Goal: Task Accomplishment & Management: Use online tool/utility

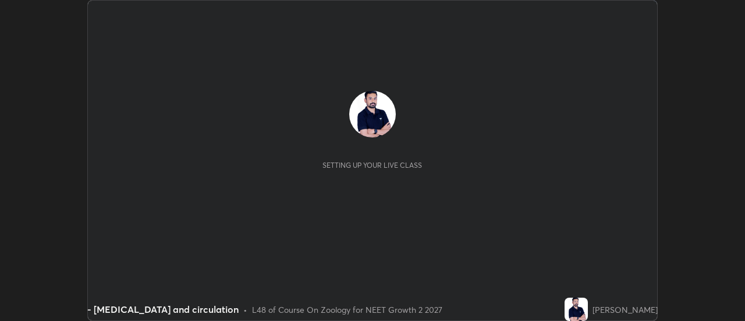
scroll to position [321, 745]
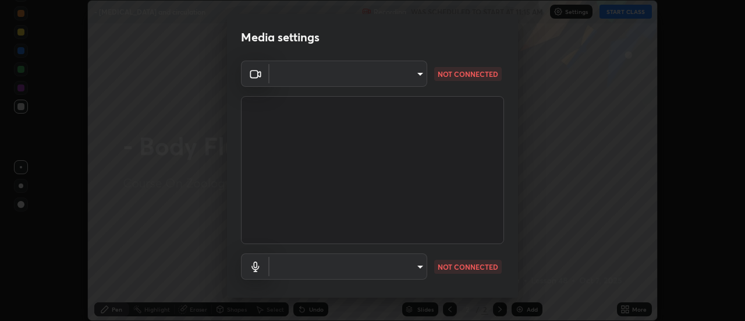
type input "515fa8dc750868be0a3e45a8a70092ebbb24a489711ff7313880db239e39e5e3"
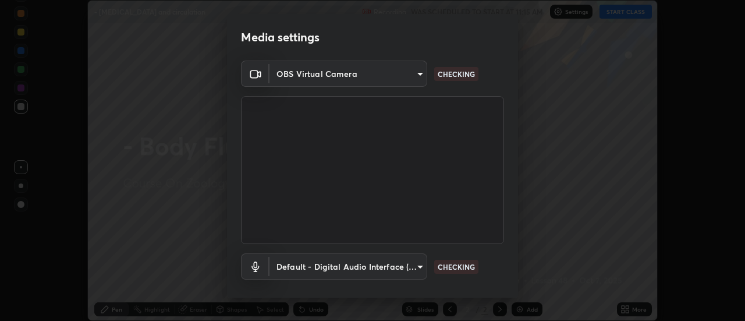
click at [421, 265] on body "Erase all - [MEDICAL_DATA] and circulation Recording WAS SCHEDULED TO START AT …" at bounding box center [372, 160] width 745 height 321
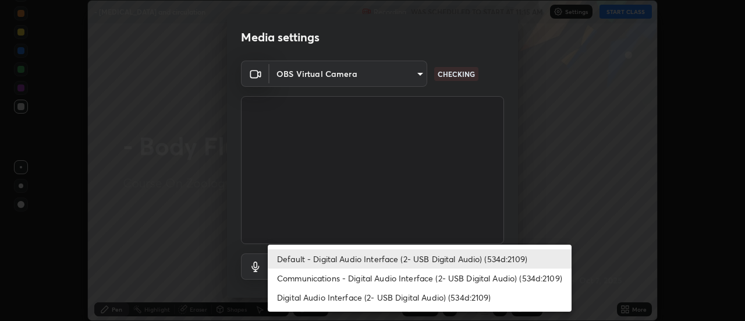
click at [370, 277] on li "Communications - Digital Audio Interface (2- USB Digital Audio) (534d:2109)" at bounding box center [420, 277] width 304 height 19
type input "communications"
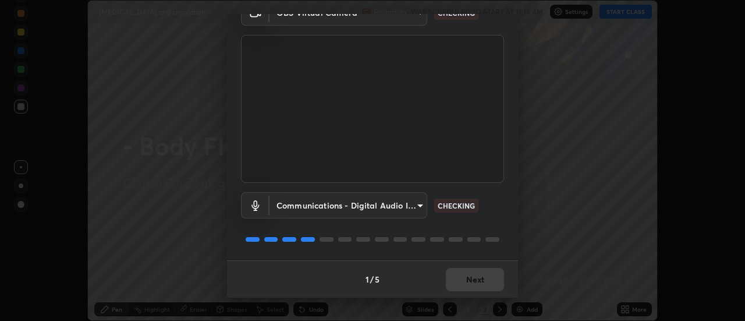
scroll to position [47, 0]
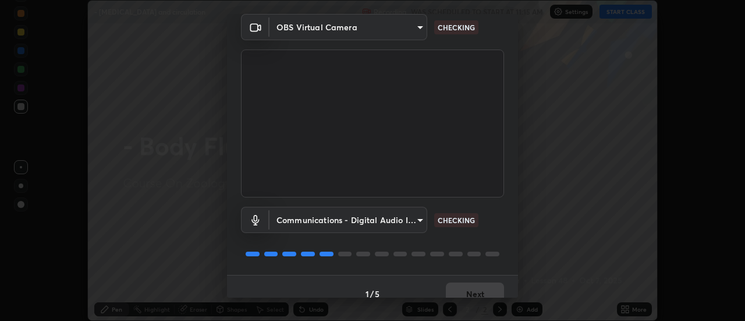
click at [416, 26] on body "Erase all - [MEDICAL_DATA] and circulation Recording WAS SCHEDULED TO START AT …" at bounding box center [372, 160] width 745 height 321
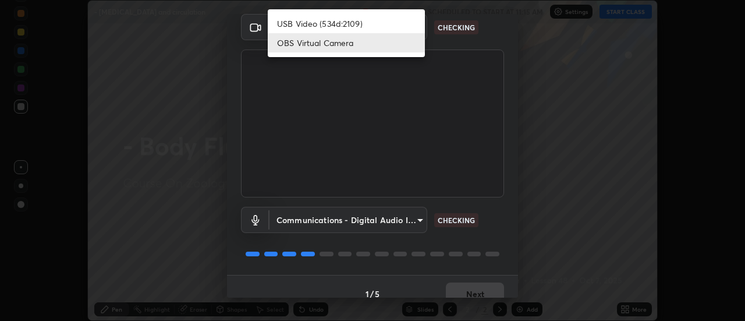
click at [374, 26] on li "USB Video (534d:2109)" at bounding box center [346, 23] width 157 height 19
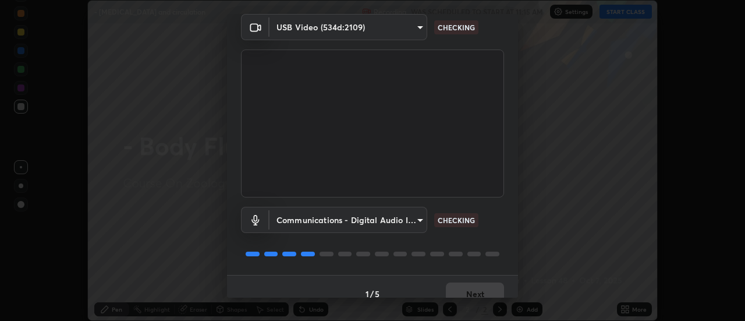
type input "c0318c2169e97be91d29acf291416a88c84fbbb6e6132cf31ff648c8cca26c2a"
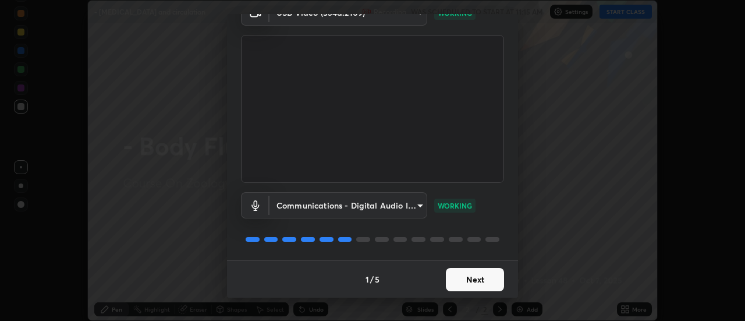
click at [469, 282] on button "Next" at bounding box center [475, 279] width 58 height 23
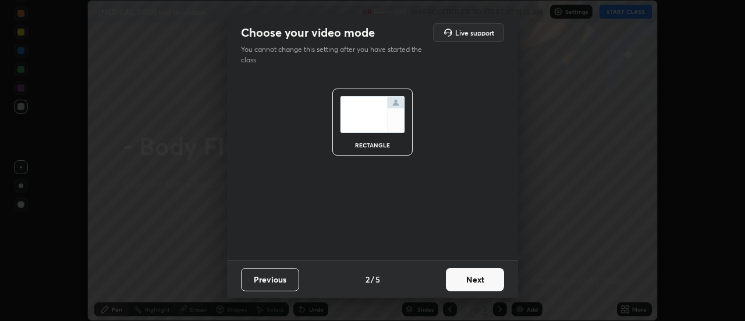
click at [474, 281] on button "Next" at bounding box center [475, 279] width 58 height 23
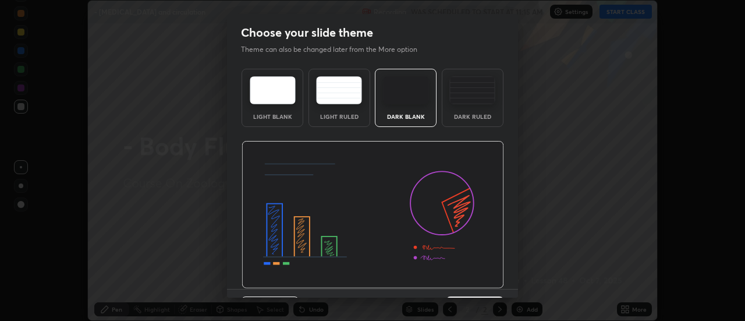
scroll to position [29, 0]
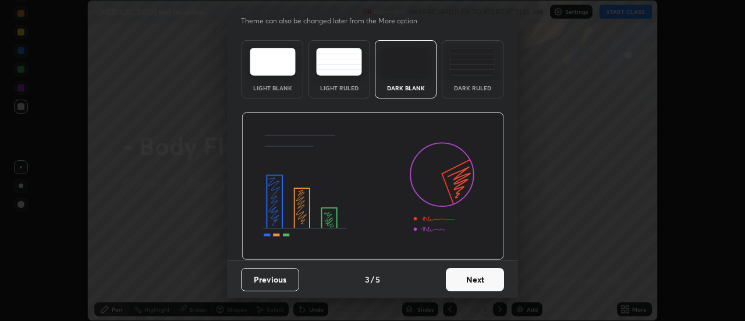
click at [480, 278] on button "Next" at bounding box center [475, 279] width 58 height 23
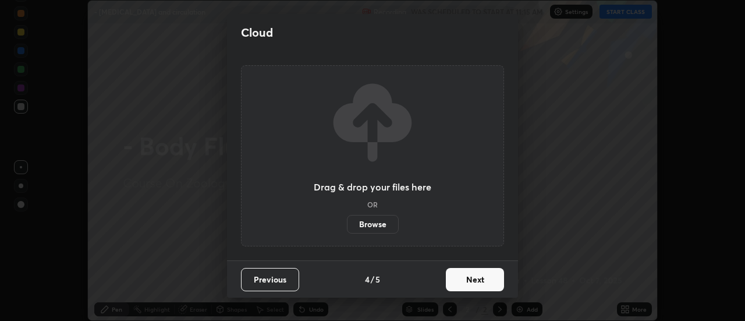
click at [493, 288] on button "Next" at bounding box center [475, 279] width 58 height 23
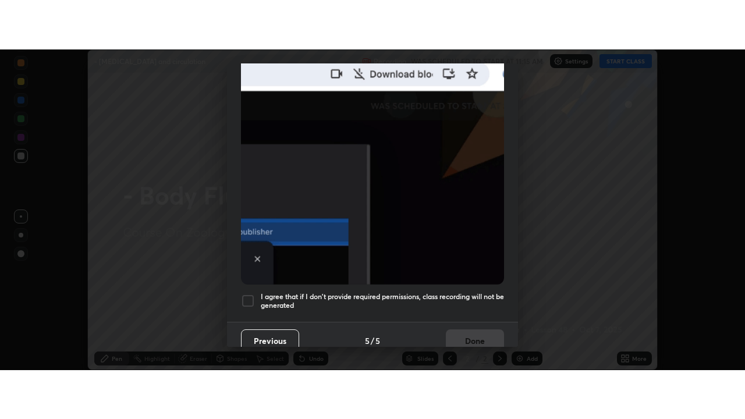
scroll to position [297, 0]
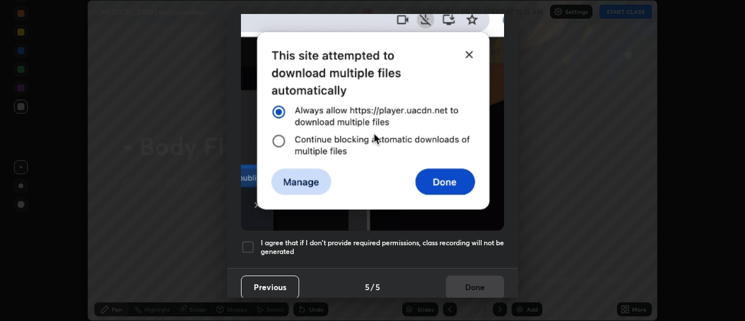
click at [252, 242] on div at bounding box center [248, 247] width 14 height 14
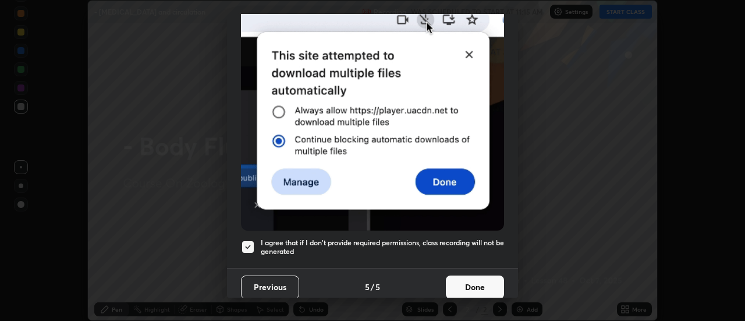
click at [458, 279] on button "Done" at bounding box center [475, 286] width 58 height 23
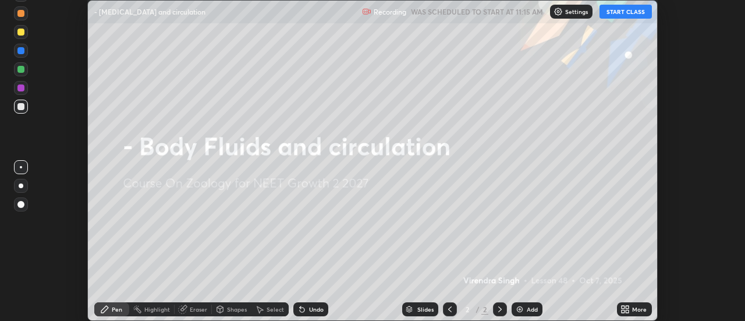
click at [631, 15] on button "START CLASS" at bounding box center [626, 12] width 52 height 14
click at [628, 307] on icon at bounding box center [627, 307] width 3 height 3
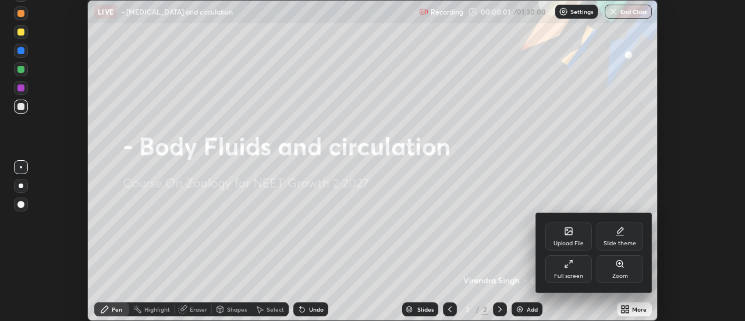
click at [579, 274] on div "Full screen" at bounding box center [568, 276] width 29 height 6
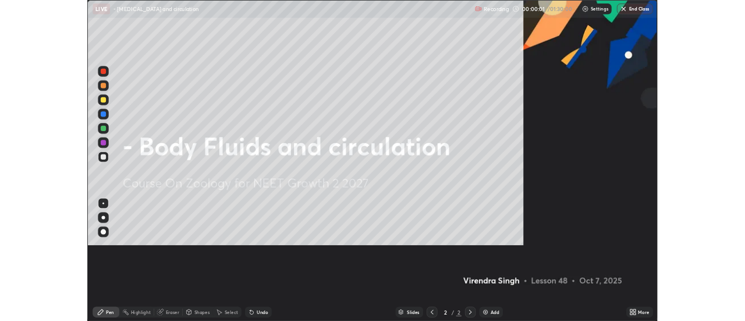
scroll to position [419, 745]
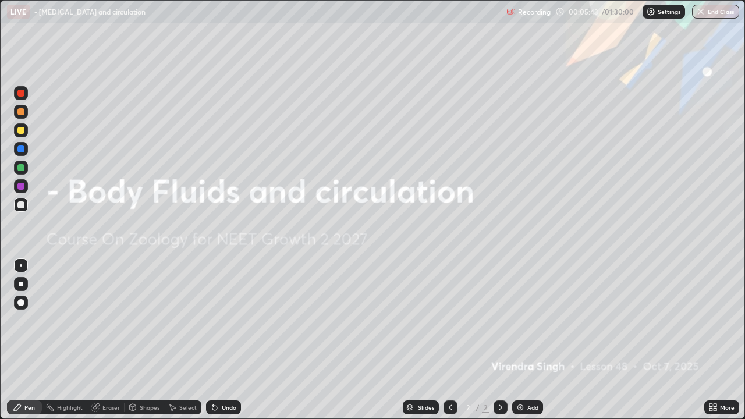
click at [522, 320] on img at bounding box center [520, 407] width 9 height 9
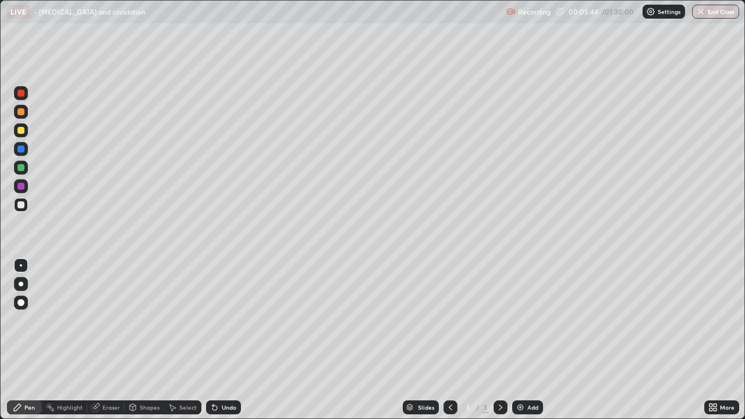
click at [19, 289] on div at bounding box center [21, 284] width 14 height 14
click at [20, 129] on div at bounding box center [20, 130] width 7 height 7
click at [22, 93] on div at bounding box center [20, 93] width 7 height 7
click at [23, 112] on div at bounding box center [20, 111] width 7 height 7
click at [23, 133] on div at bounding box center [20, 130] width 7 height 7
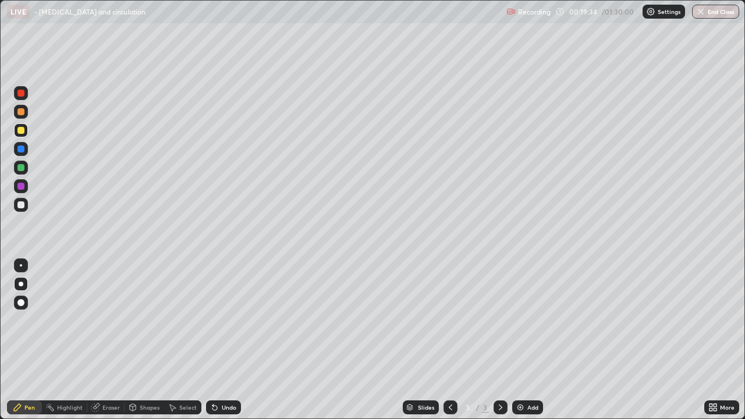
click at [26, 113] on div at bounding box center [21, 112] width 14 height 14
click at [21, 130] on div at bounding box center [20, 130] width 7 height 7
click at [26, 171] on div at bounding box center [21, 168] width 14 height 14
click at [218, 320] on div "Undo" at bounding box center [223, 408] width 35 height 14
click at [20, 131] on div at bounding box center [20, 130] width 7 height 7
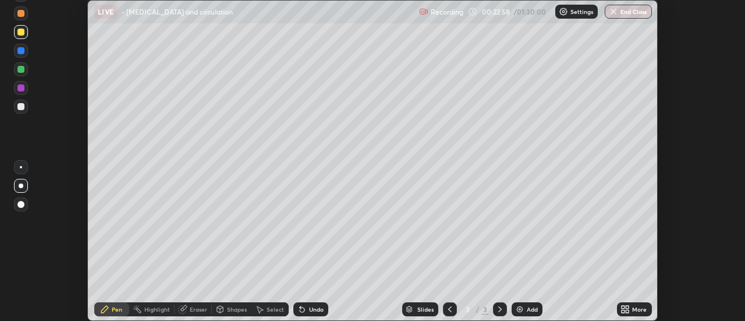
scroll to position [57902, 57477]
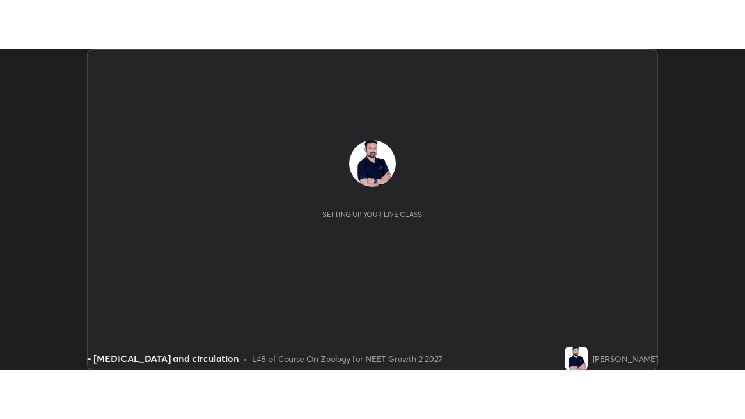
scroll to position [321, 745]
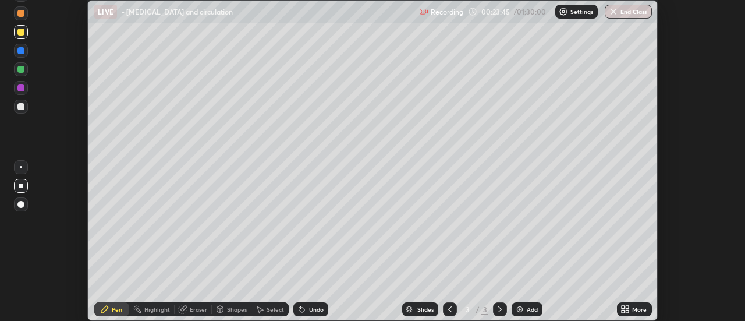
click at [636, 309] on div "More" at bounding box center [639, 309] width 15 height 6
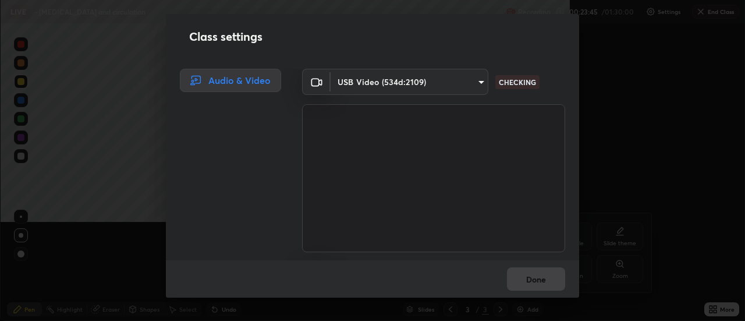
click at [575, 260] on div "USB Video (534d:2109) c0318c2169e97be91d29acf291416a88c84fbbb6e6132cf31ff648c8c…" at bounding box center [433, 165] width 291 height 192
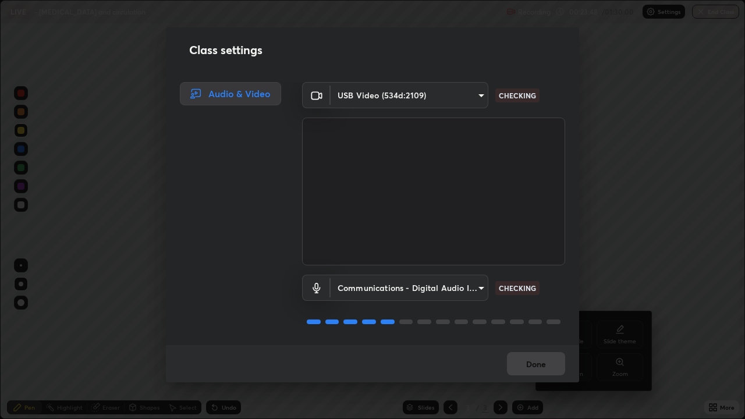
scroll to position [1, 0]
click at [546, 320] on button "Done" at bounding box center [536, 363] width 58 height 23
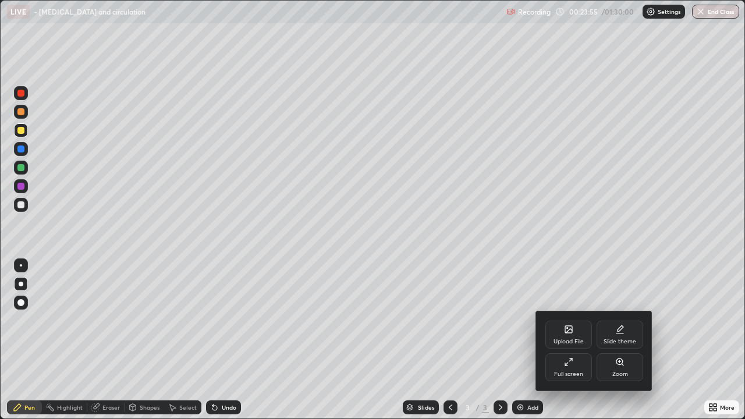
click at [657, 278] on div at bounding box center [372, 209] width 745 height 419
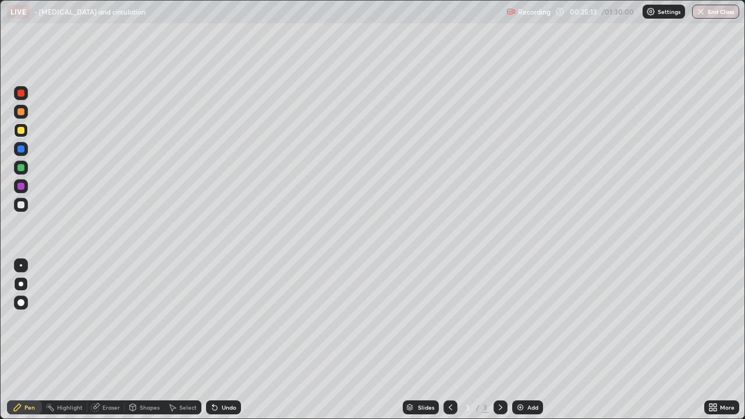
click at [22, 112] on div at bounding box center [20, 111] width 7 height 7
click at [25, 167] on div at bounding box center [21, 168] width 14 height 14
click at [17, 93] on div at bounding box center [20, 93] width 7 height 7
click at [23, 206] on div at bounding box center [20, 204] width 7 height 7
click at [23, 170] on div at bounding box center [20, 167] width 7 height 7
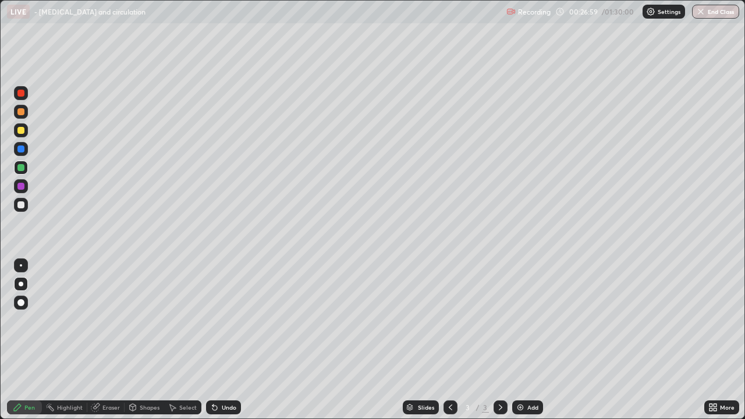
click at [25, 130] on div at bounding box center [21, 130] width 14 height 14
click at [23, 170] on div at bounding box center [20, 167] width 7 height 7
click at [23, 95] on div at bounding box center [20, 93] width 7 height 7
click at [24, 128] on div at bounding box center [20, 130] width 7 height 7
click at [530, 320] on div "Add" at bounding box center [532, 408] width 11 height 6
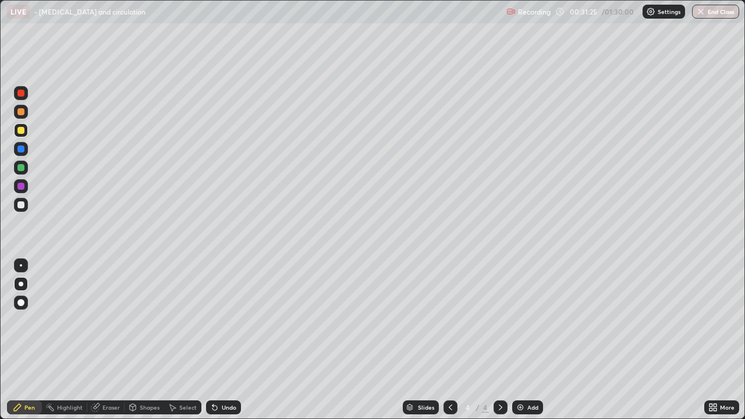
click at [23, 115] on div at bounding box center [21, 112] width 14 height 14
click at [19, 134] on div at bounding box center [21, 130] width 14 height 14
click at [115, 320] on div "Eraser" at bounding box center [110, 408] width 17 height 6
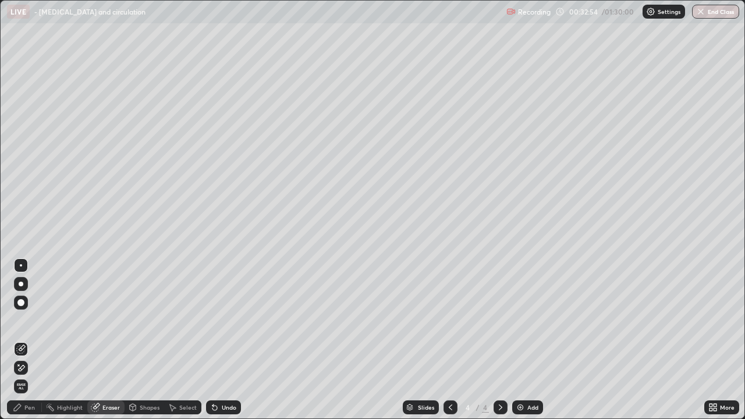
click at [27, 320] on div "Pen" at bounding box center [24, 408] width 35 height 14
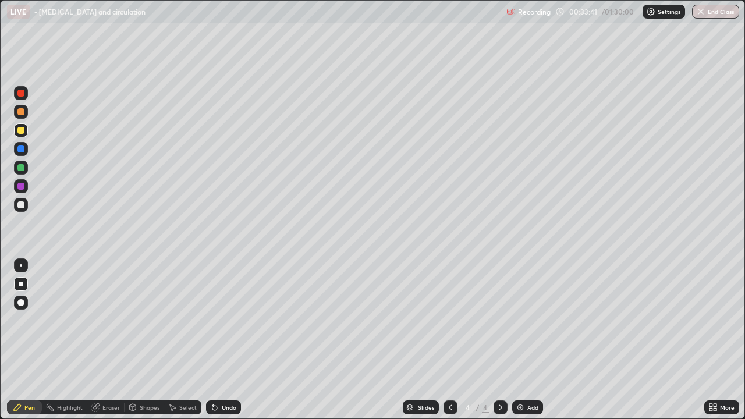
click at [19, 210] on div at bounding box center [21, 205] width 14 height 14
click at [232, 320] on div "Undo" at bounding box center [223, 408] width 35 height 14
click at [228, 320] on div "Undo" at bounding box center [229, 408] width 15 height 6
click at [24, 170] on div at bounding box center [21, 168] width 14 height 14
click at [22, 112] on div at bounding box center [20, 111] width 7 height 7
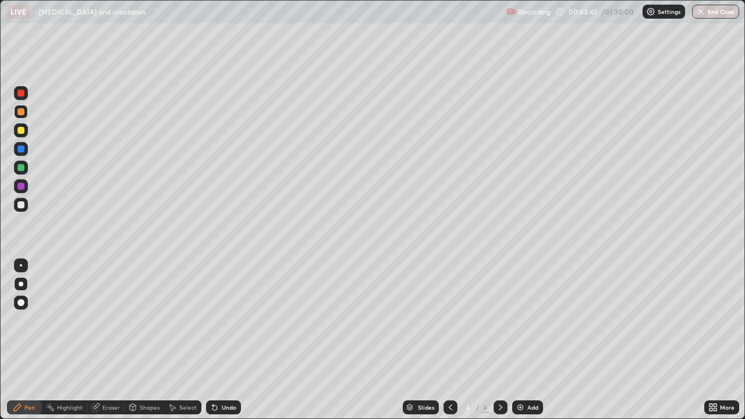
click at [529, 320] on div "Add" at bounding box center [532, 408] width 11 height 6
click at [23, 204] on div at bounding box center [20, 204] width 7 height 7
click at [22, 114] on div at bounding box center [20, 111] width 7 height 7
click at [22, 133] on div at bounding box center [20, 130] width 7 height 7
click at [20, 112] on div at bounding box center [20, 111] width 7 height 7
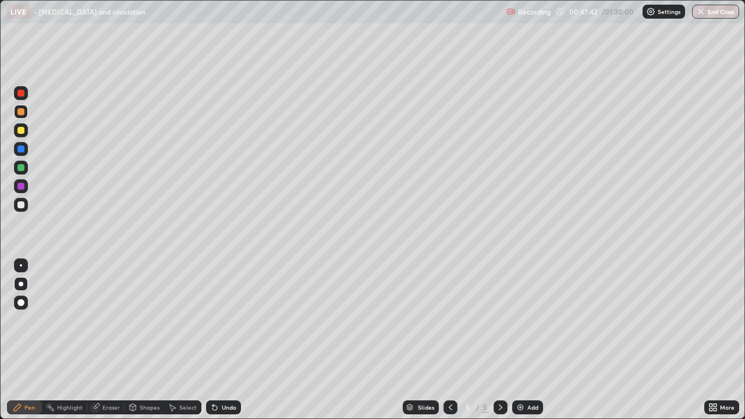
click at [20, 132] on div at bounding box center [20, 130] width 7 height 7
click at [224, 320] on div "Undo" at bounding box center [223, 408] width 35 height 14
click at [24, 112] on div at bounding box center [20, 111] width 7 height 7
click at [222, 320] on div "Undo" at bounding box center [229, 408] width 15 height 6
click at [225, 320] on div "Undo" at bounding box center [229, 408] width 15 height 6
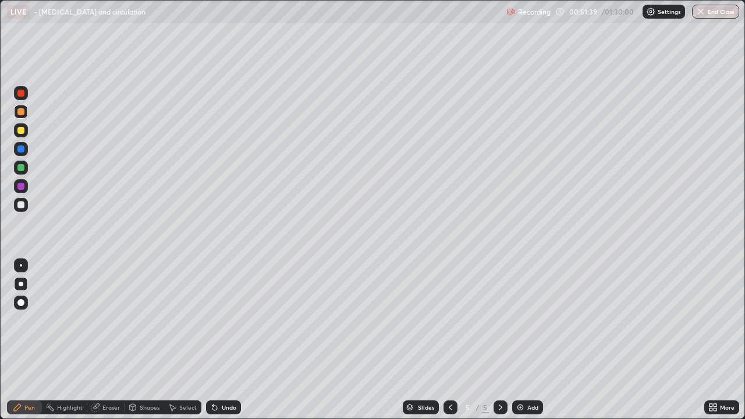
click at [229, 320] on div "Undo" at bounding box center [223, 408] width 35 height 14
click at [224, 320] on div "Undo" at bounding box center [223, 408] width 35 height 14
click at [221, 320] on div "Undo" at bounding box center [223, 408] width 35 height 14
click at [222, 320] on div "Undo" at bounding box center [223, 408] width 35 height 14
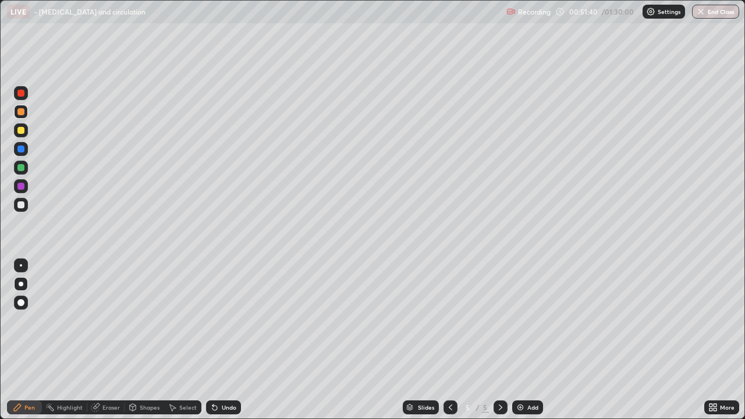
click at [223, 320] on div "Undo" at bounding box center [223, 408] width 35 height 14
click at [224, 320] on div "Undo" at bounding box center [223, 408] width 35 height 14
click at [223, 320] on div "Undo" at bounding box center [223, 408] width 35 height 14
click at [224, 320] on div "Undo" at bounding box center [223, 408] width 35 height 14
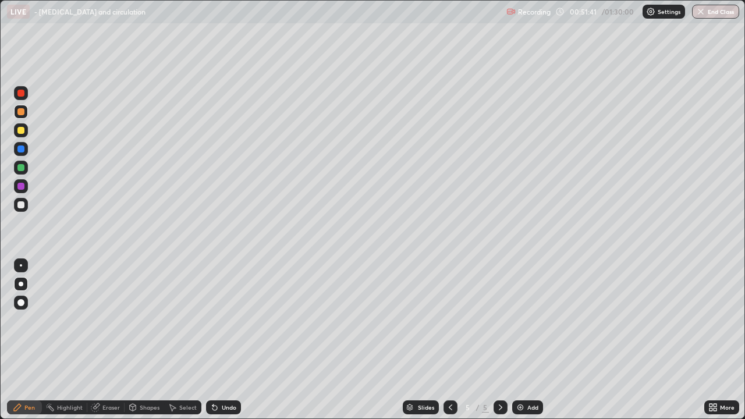
click at [225, 320] on div "Undo" at bounding box center [223, 408] width 35 height 14
click at [21, 133] on div at bounding box center [20, 130] width 7 height 7
click at [22, 204] on div at bounding box center [20, 204] width 7 height 7
click at [22, 133] on div at bounding box center [20, 130] width 7 height 7
click at [24, 188] on div at bounding box center [21, 186] width 14 height 14
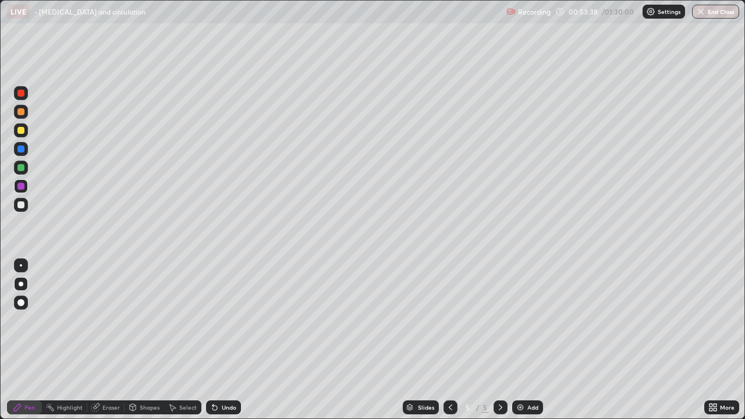
click at [24, 132] on div at bounding box center [20, 130] width 7 height 7
click at [17, 132] on div at bounding box center [20, 130] width 7 height 7
click at [16, 130] on div at bounding box center [21, 130] width 14 height 14
click at [526, 320] on div "Add" at bounding box center [527, 408] width 31 height 14
click at [226, 320] on div "Undo" at bounding box center [229, 408] width 15 height 6
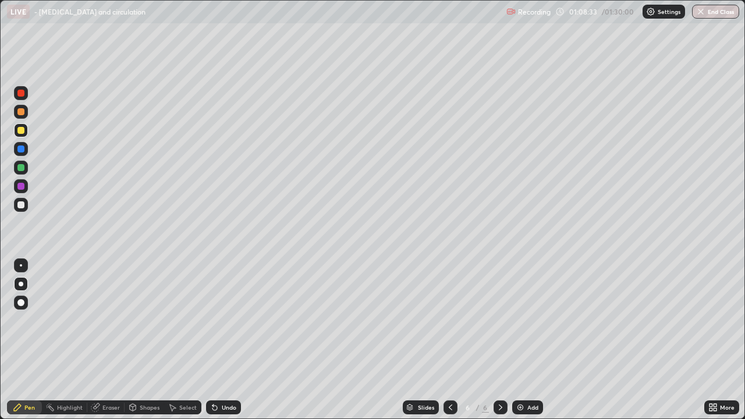
click at [20, 114] on div at bounding box center [20, 111] width 7 height 7
click at [22, 130] on div at bounding box center [20, 130] width 7 height 7
click at [23, 203] on div at bounding box center [20, 204] width 7 height 7
click at [21, 112] on div at bounding box center [20, 111] width 7 height 7
click at [23, 131] on div at bounding box center [20, 130] width 7 height 7
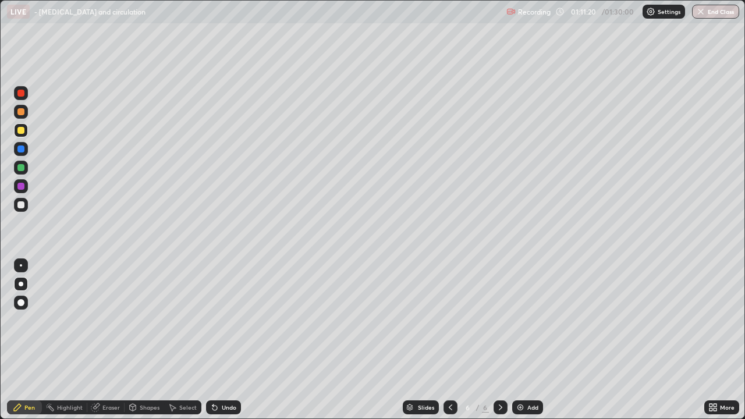
click at [22, 186] on div at bounding box center [20, 186] width 7 height 7
click at [22, 168] on div at bounding box center [20, 167] width 7 height 7
click at [19, 114] on div at bounding box center [20, 111] width 7 height 7
click at [24, 206] on div at bounding box center [20, 204] width 7 height 7
click at [23, 168] on div at bounding box center [20, 167] width 7 height 7
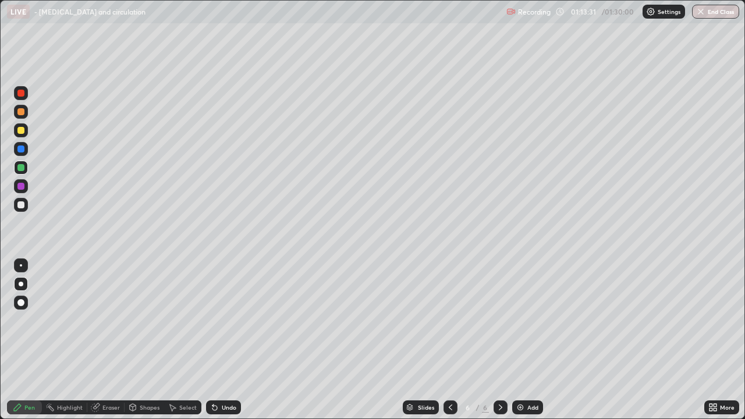
click at [19, 130] on div at bounding box center [20, 130] width 7 height 7
click at [27, 168] on div at bounding box center [21, 168] width 14 height 14
click at [26, 207] on div at bounding box center [21, 205] width 14 height 14
click at [532, 320] on div "Add" at bounding box center [532, 408] width 11 height 6
click at [20, 131] on div at bounding box center [20, 130] width 7 height 7
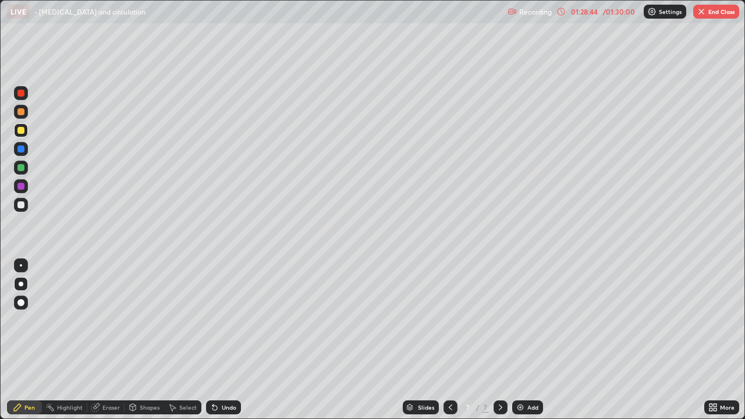
click at [714, 14] on button "End Class" at bounding box center [716, 12] width 46 height 14
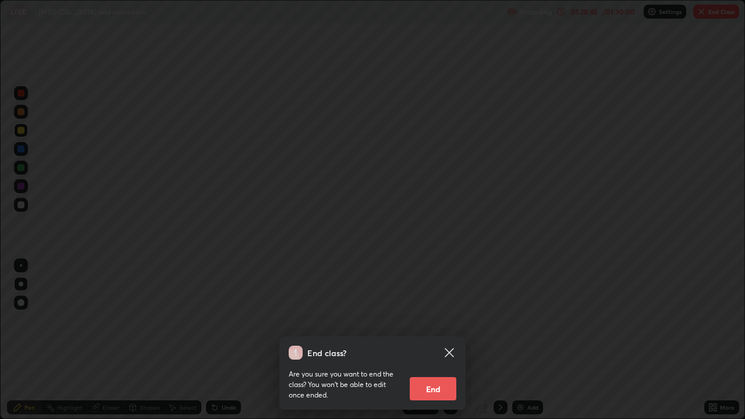
click at [445, 320] on button "End" at bounding box center [433, 388] width 47 height 23
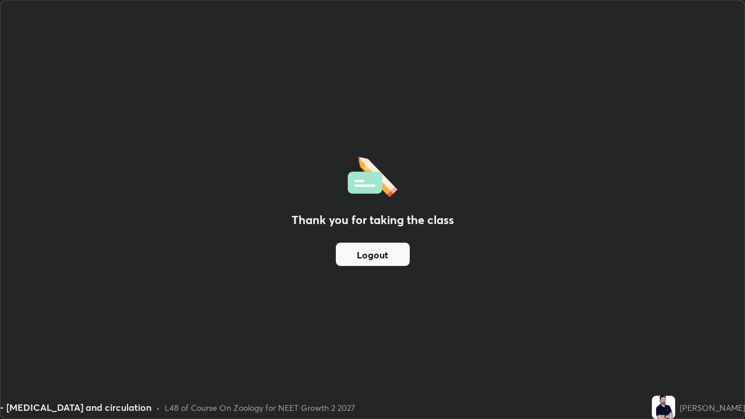
click at [391, 252] on button "Logout" at bounding box center [373, 254] width 74 height 23
